Goal: Information Seeking & Learning: Learn about a topic

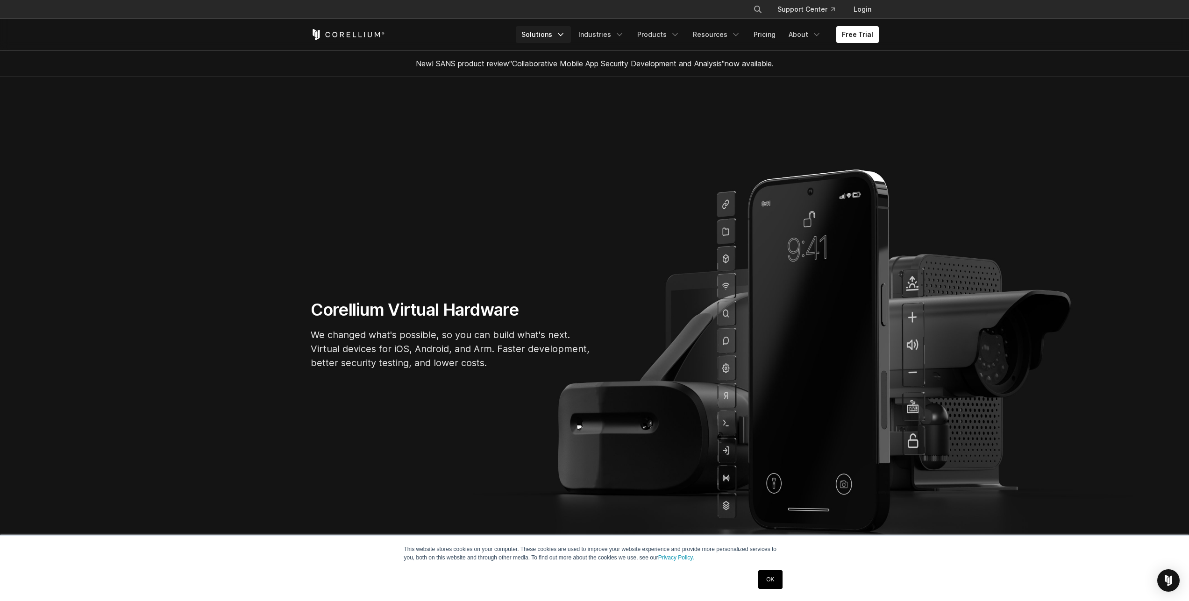
click at [552, 33] on link "Solutions" at bounding box center [543, 34] width 55 height 17
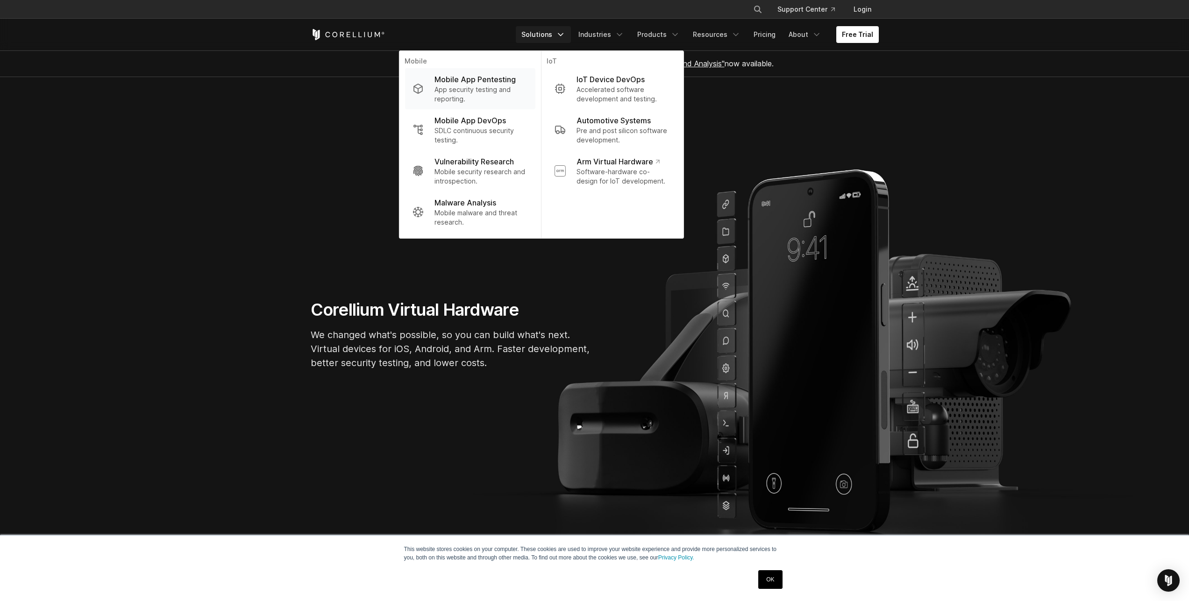
click at [473, 78] on p "Mobile App Pentesting" at bounding box center [474, 79] width 81 height 11
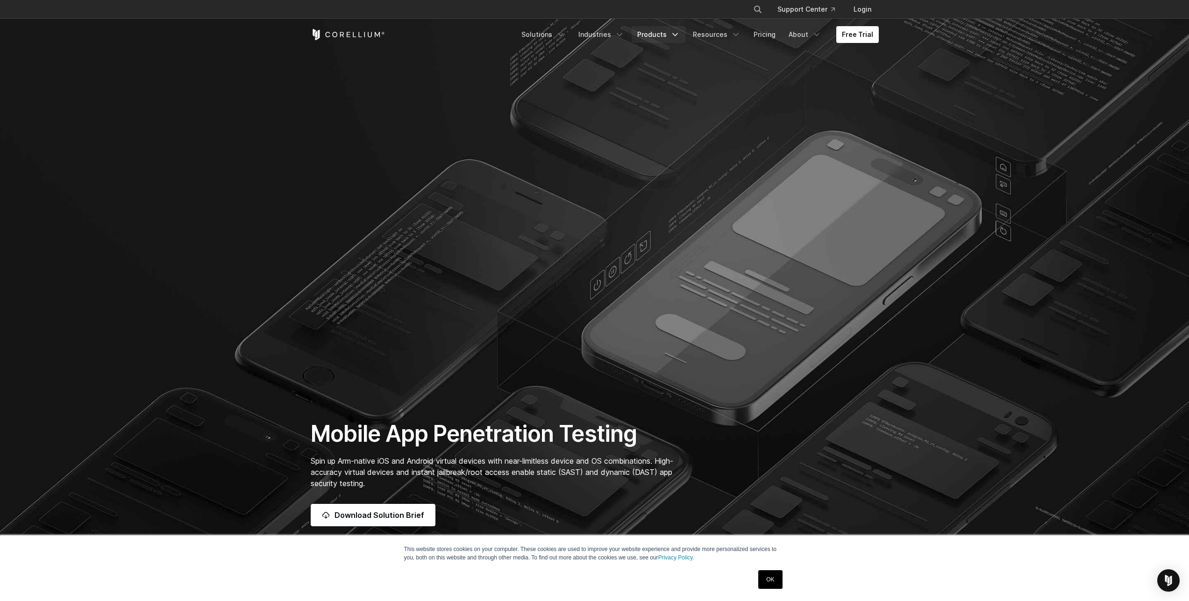
click at [670, 35] on link "Products" at bounding box center [658, 34] width 54 height 17
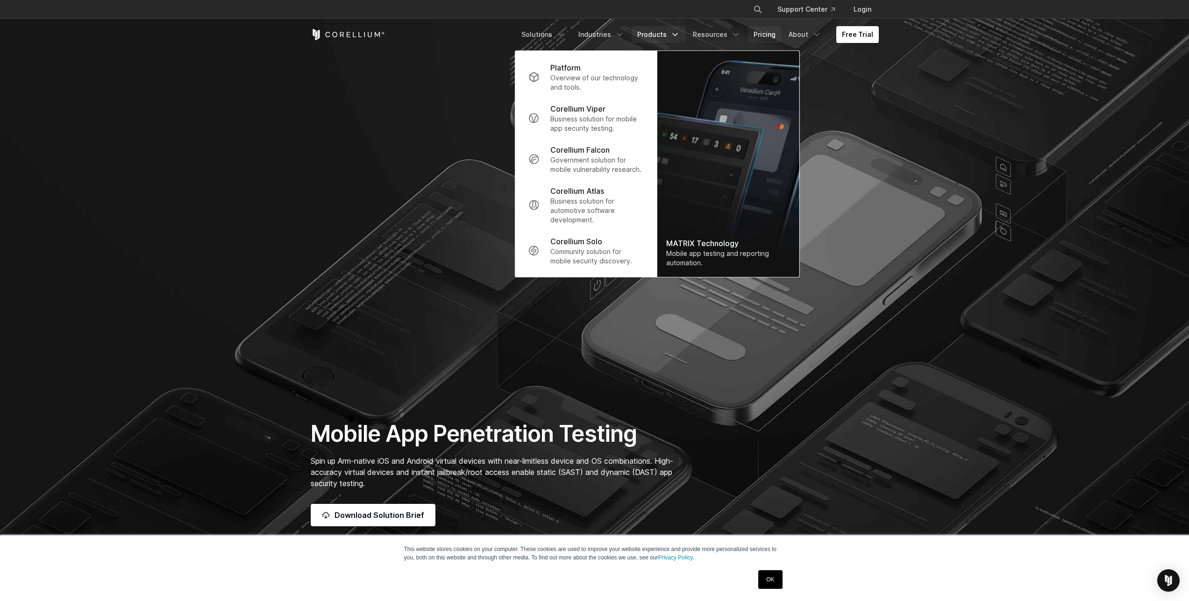
click at [763, 35] on link "Pricing" at bounding box center [764, 34] width 33 height 17
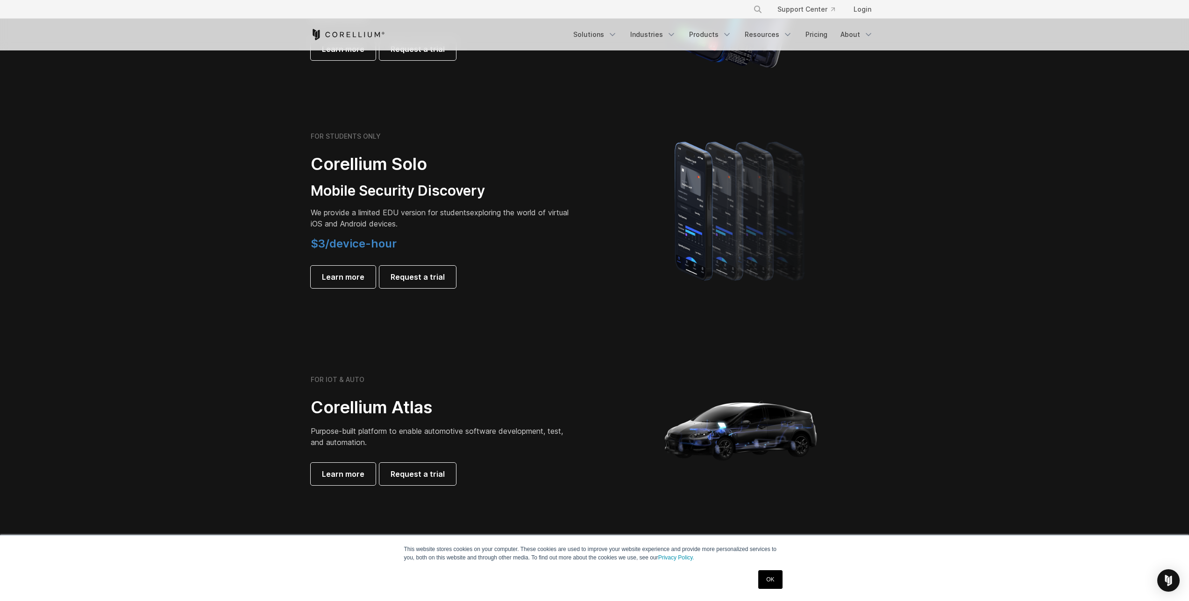
scroll to position [420, 0]
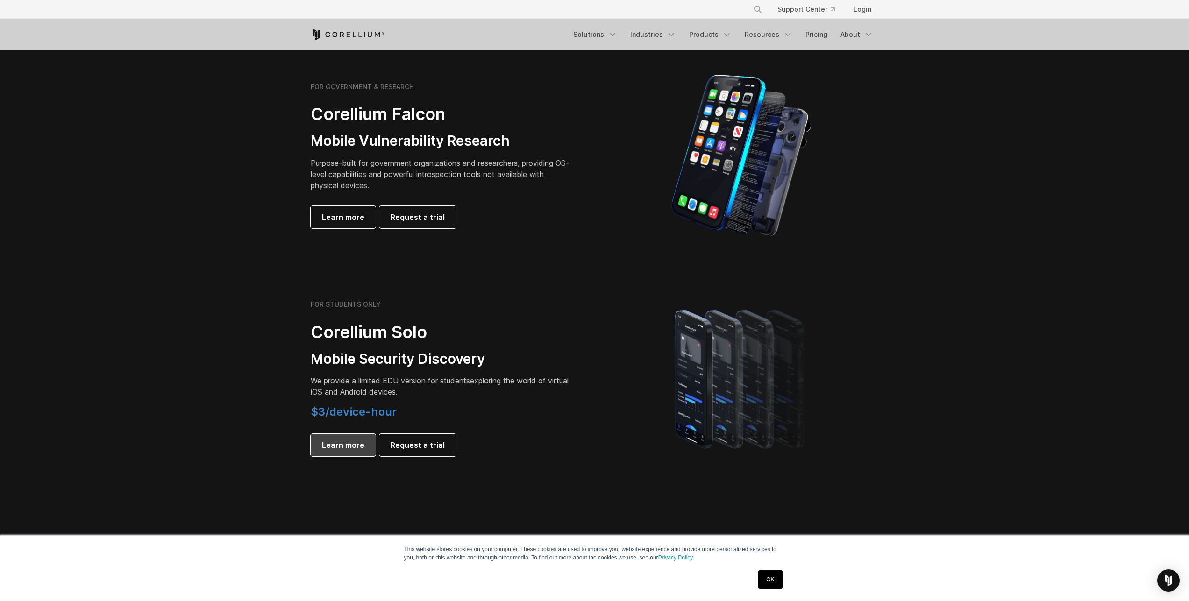
click at [348, 450] on span "Learn more" at bounding box center [343, 444] width 42 height 11
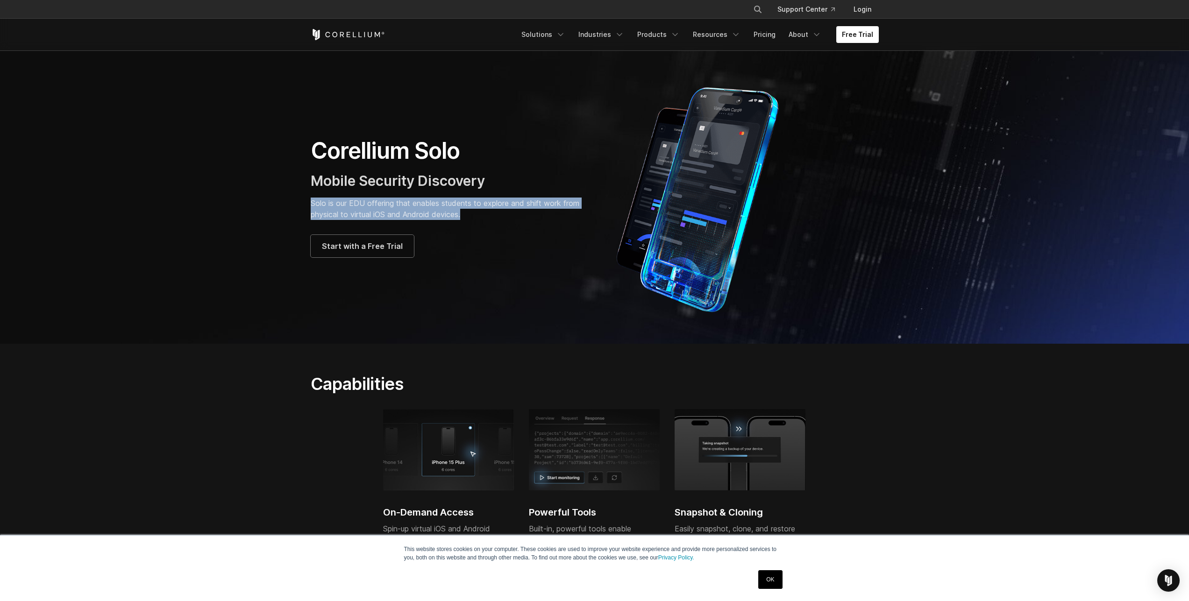
drag, startPoint x: 388, startPoint y: 200, endPoint x: 506, endPoint y: 212, distance: 118.7
click at [506, 212] on section "Corellium Solo Mobile Security Discovery Solo is our EDU offering that enables …" at bounding box center [594, 196] width 1189 height 293
click at [773, 34] on link "Pricing" at bounding box center [764, 34] width 33 height 17
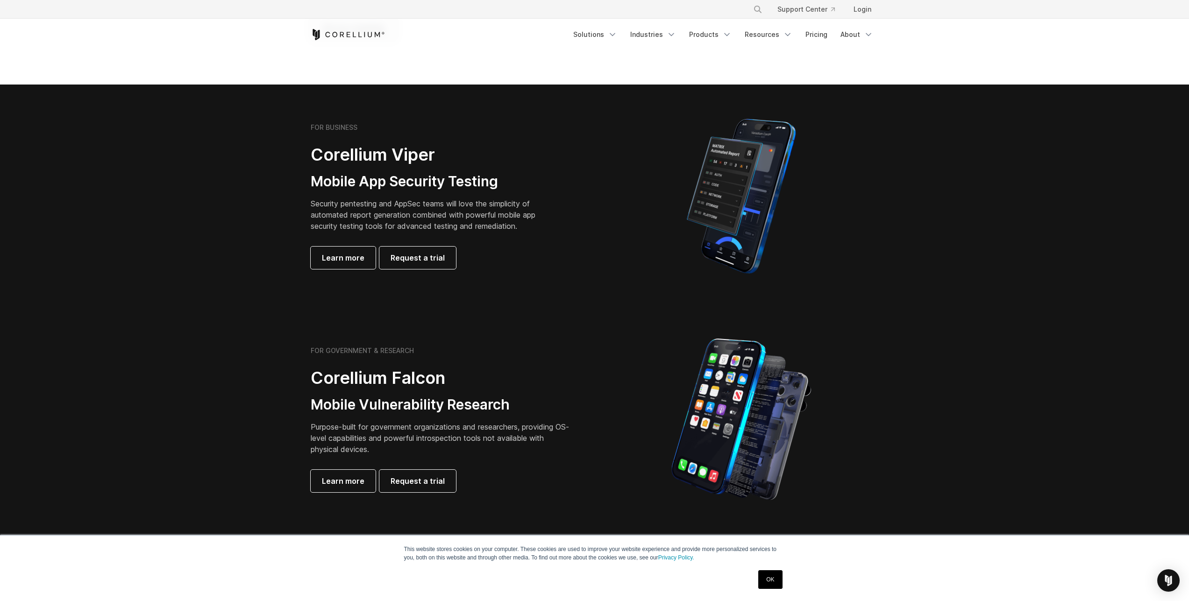
scroll to position [168, 0]
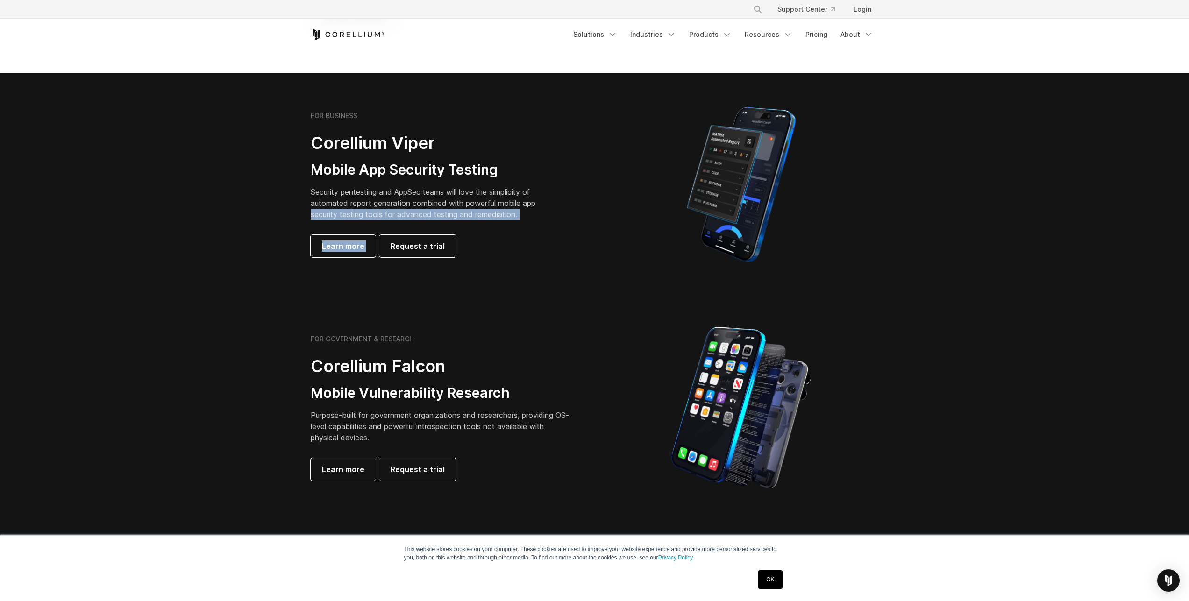
drag, startPoint x: 581, startPoint y: 220, endPoint x: 304, endPoint y: 210, distance: 277.1
click at [304, 210] on div "FOR BUSINESS Corellium Viper Mobile App Security Testing Security pentesting an…" at bounding box center [447, 185] width 293 height 146
drag, startPoint x: 157, startPoint y: 276, endPoint x: 174, endPoint y: 273, distance: 17.2
click at [157, 276] on section "FOR BUSINESS Corellium Viper Mobile App Security Testing Security pentesting an…" at bounding box center [594, 184] width 1189 height 223
click at [331, 243] on span "Learn more" at bounding box center [343, 246] width 42 height 11
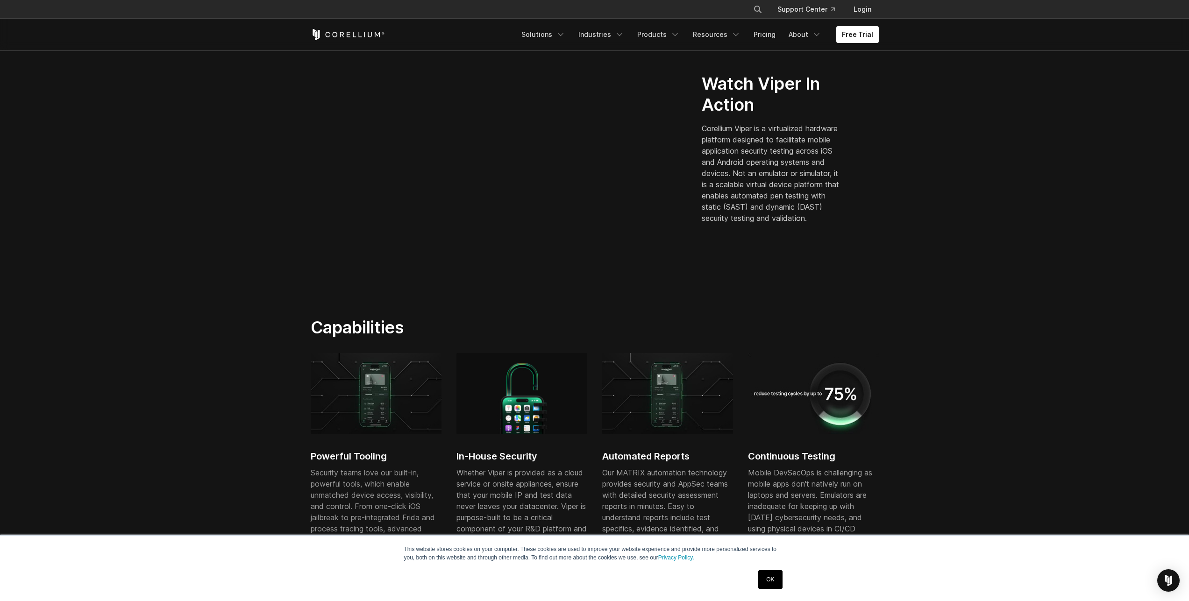
scroll to position [84, 0]
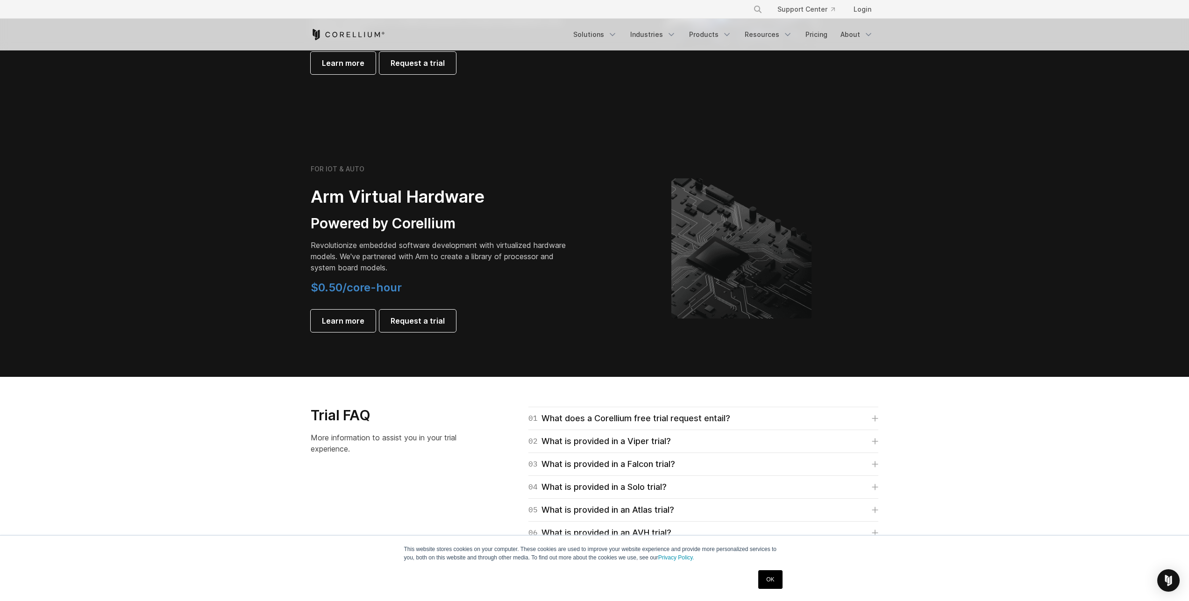
scroll to position [1093, 0]
